Goal: Transaction & Acquisition: Purchase product/service

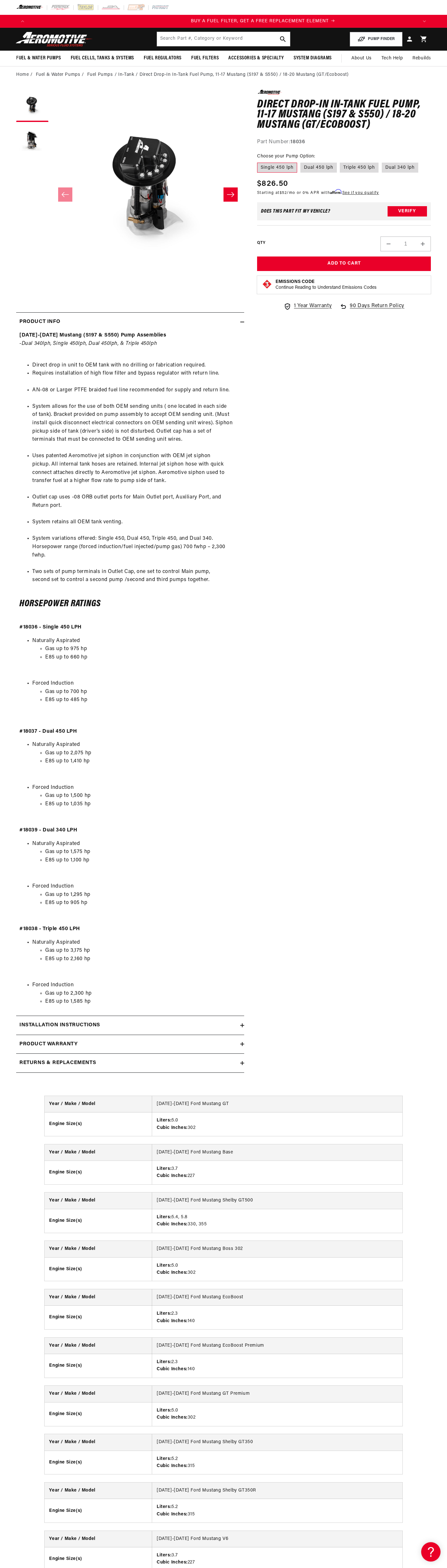
scroll to position [0, 389]
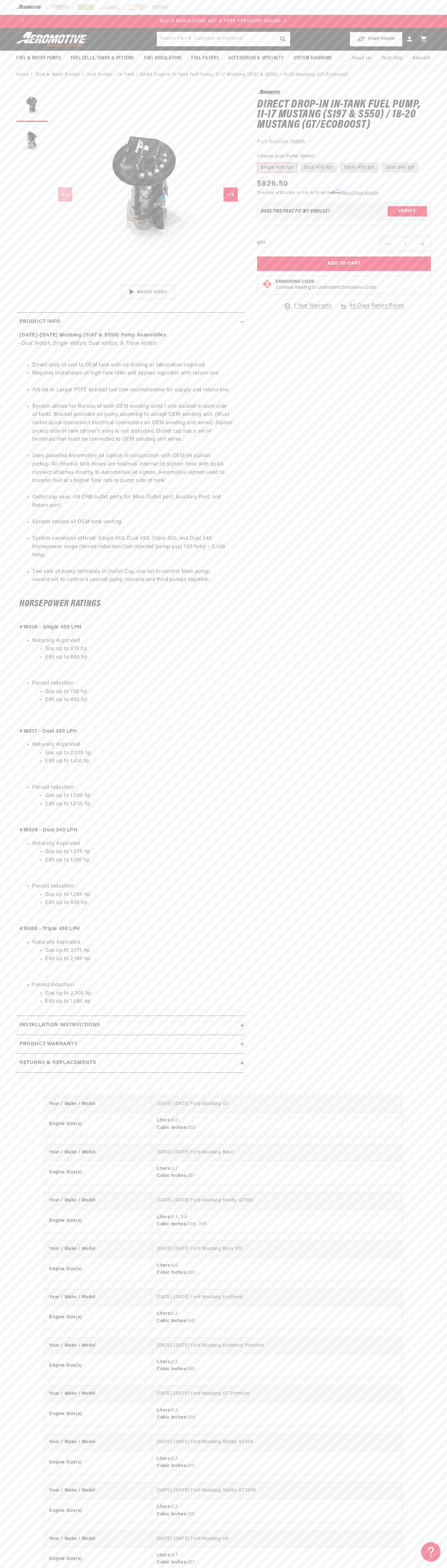
click at [345, 10] on div at bounding box center [224, 7] width 447 height 15
click at [437, 654] on section "0.0 star rating Write a review Direct Drop-In In-Tank Fuel Pump, 11-17 Mustang …" at bounding box center [224, 583] width 447 height 1000
click at [423, 1563] on html "Skip to content Your cart Your cart is empty Loading... You may also like Subto…" at bounding box center [224, 784] width 447 height 1568
click at [29, 866] on ul "Naturally Aspirated Gas up to 1,575 hp E85 up to 1,100 hp Forced Induction Gas …" at bounding box center [130, 878] width 222 height 76
